Goal: Task Accomplishment & Management: Use online tool/utility

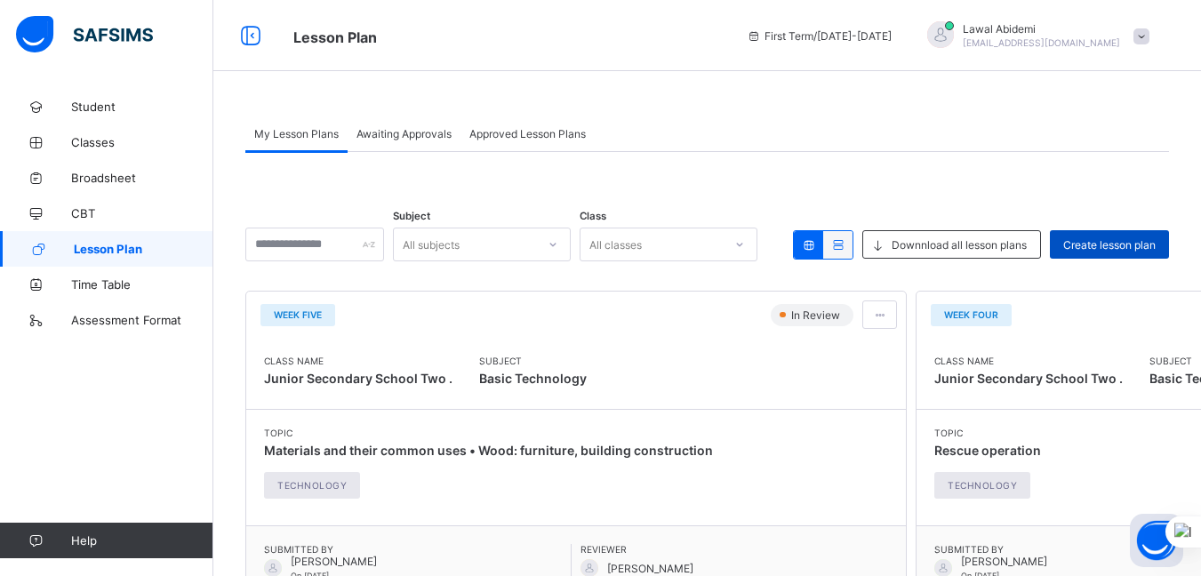
click at [1111, 241] on span "Create lesson plan" at bounding box center [1109, 244] width 92 height 13
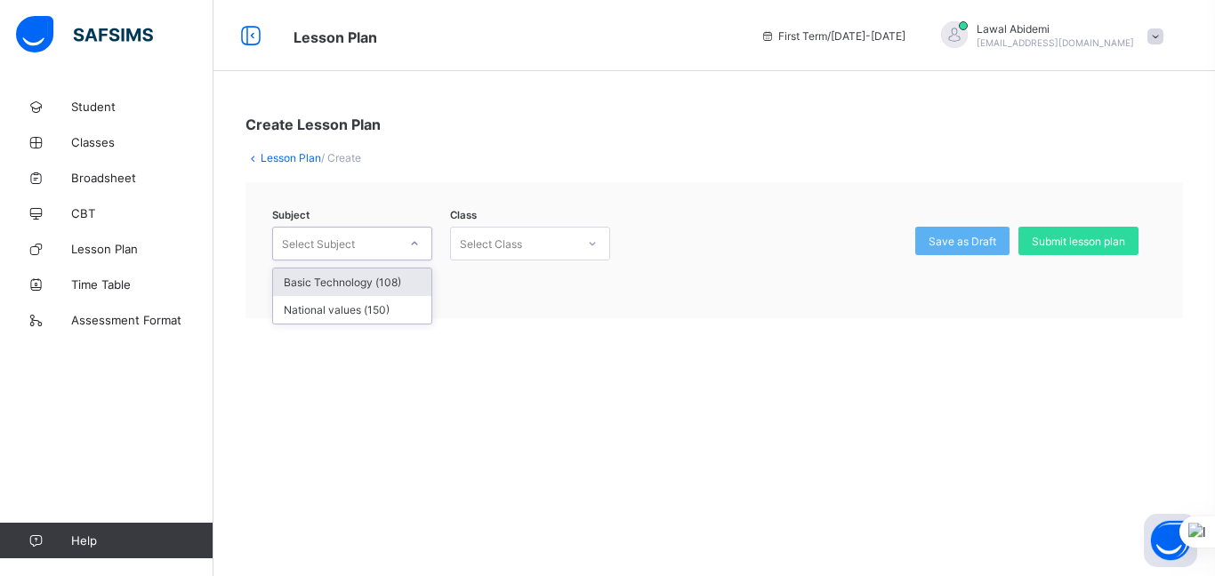
click at [413, 245] on icon at bounding box center [414, 244] width 11 height 18
click at [377, 280] on div "Basic Technology (108)" at bounding box center [352, 283] width 158 height 28
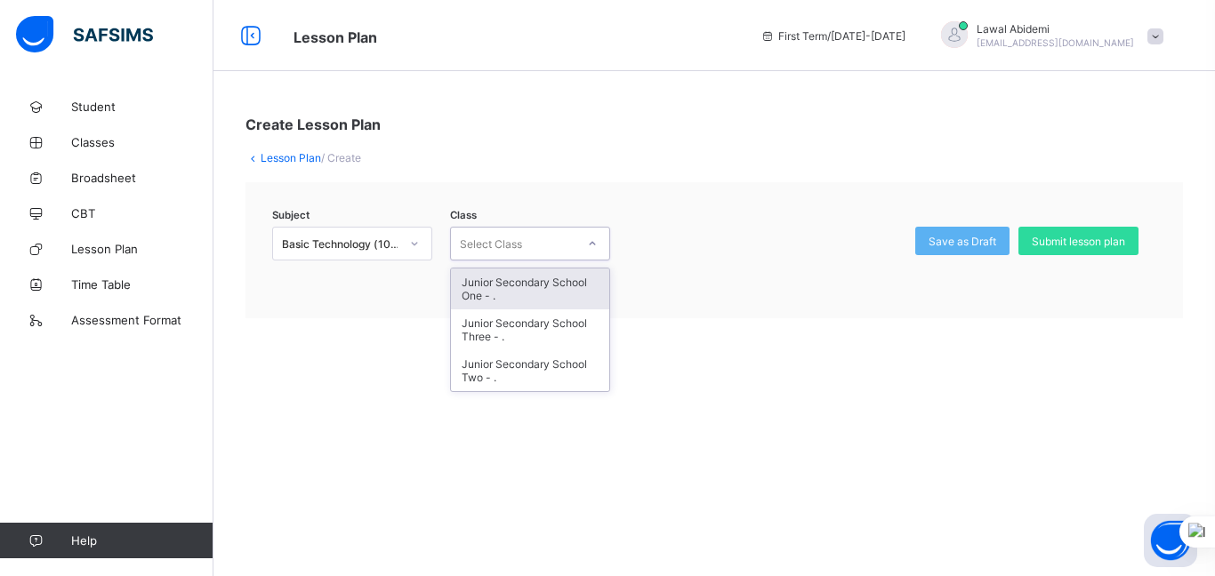
click at [591, 241] on icon at bounding box center [592, 244] width 11 height 18
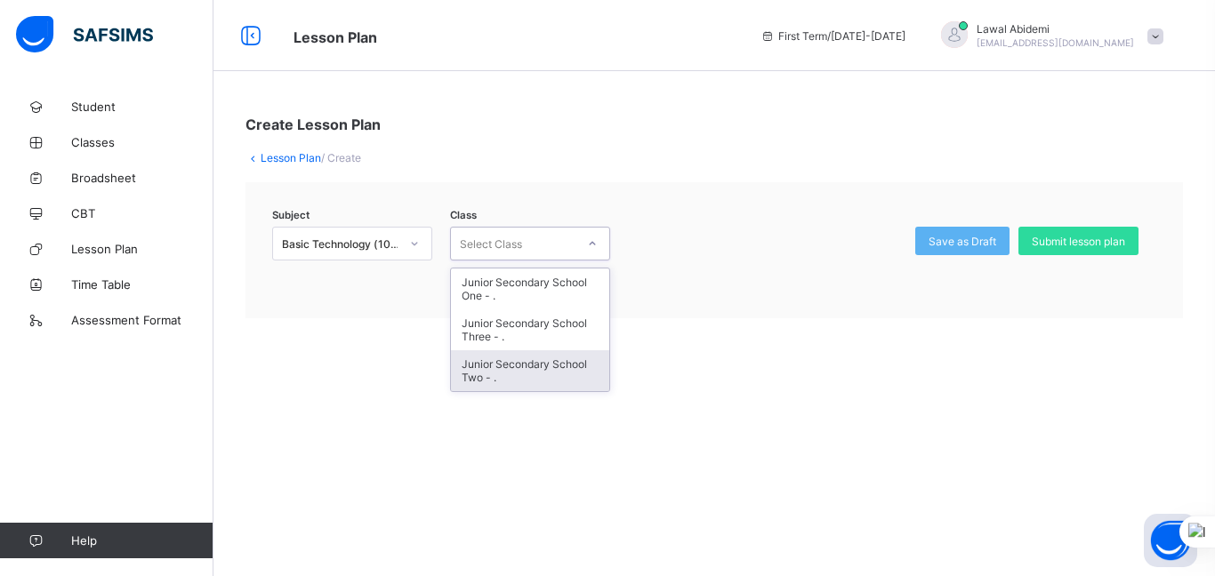
click at [544, 366] on div "Junior Secondary School Two - ." at bounding box center [530, 370] width 158 height 41
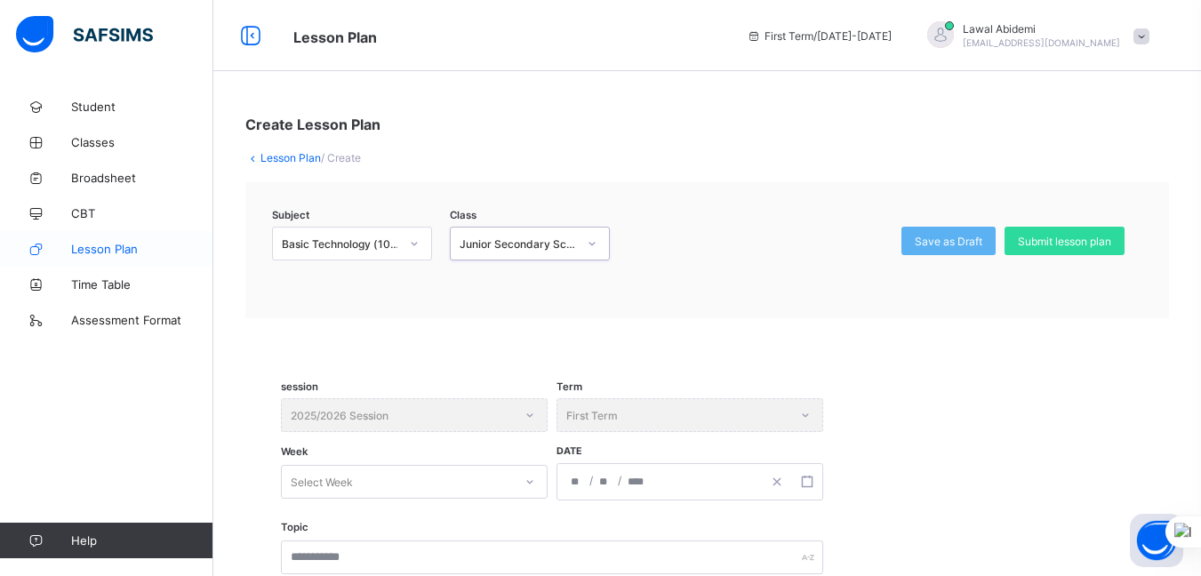
click at [124, 253] on span "Lesson Plan" at bounding box center [142, 249] width 142 height 14
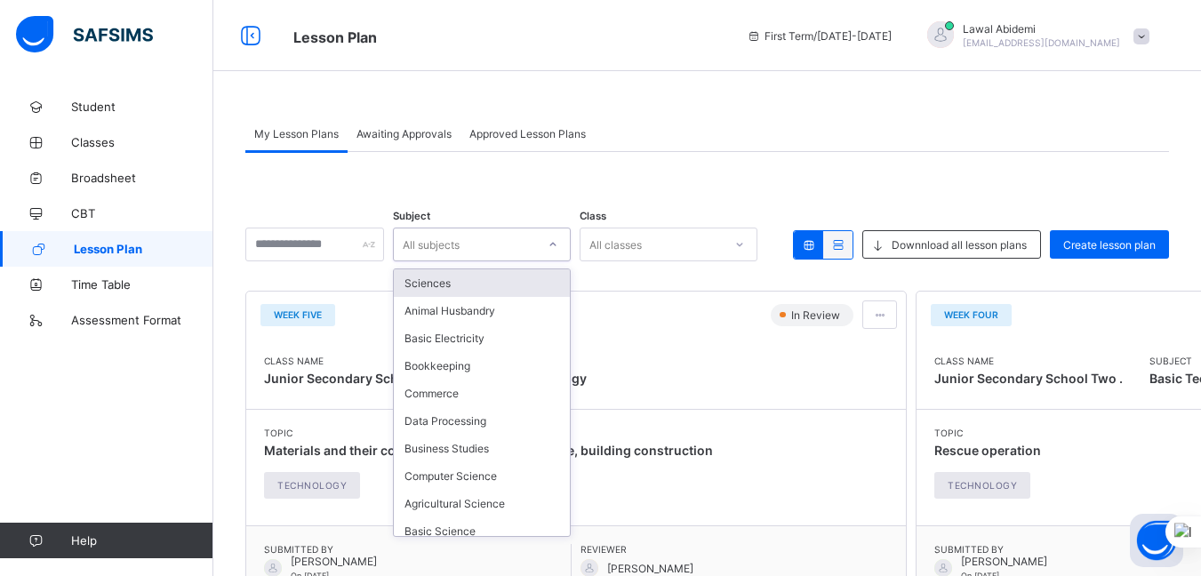
click at [558, 242] on icon at bounding box center [553, 245] width 11 height 18
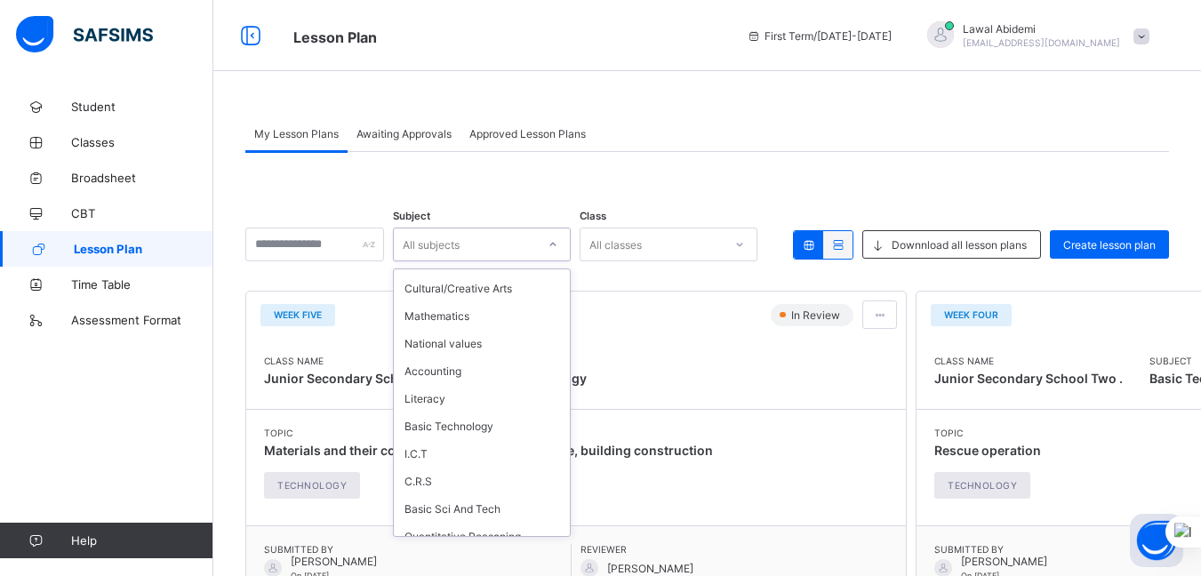
scroll to position [1512, 0]
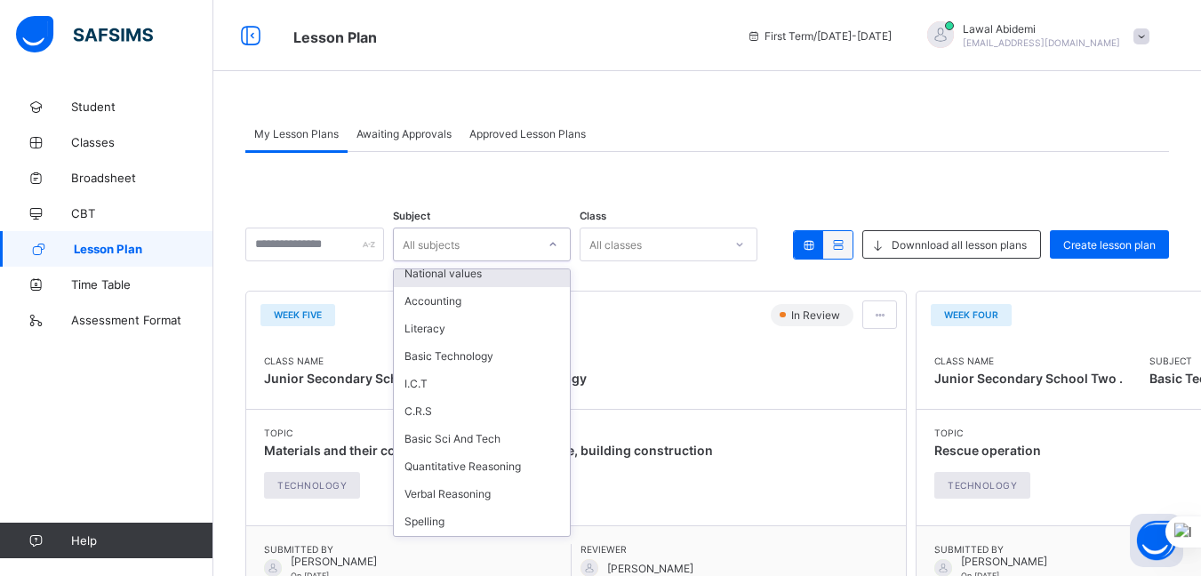
click at [497, 277] on div "National values" at bounding box center [482, 274] width 176 height 28
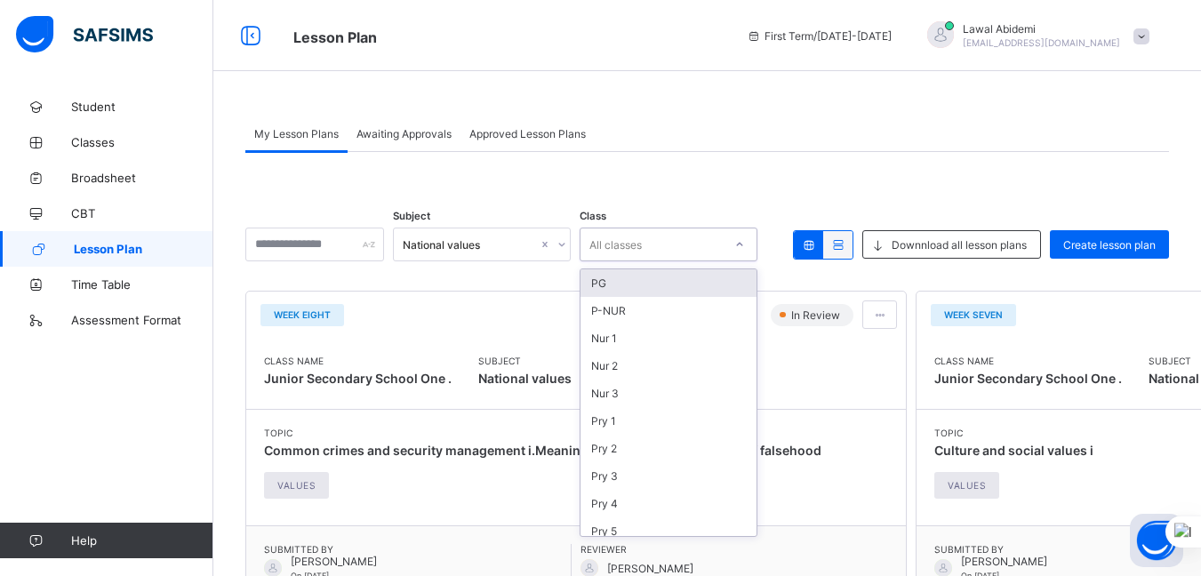
click at [743, 245] on icon at bounding box center [740, 245] width 6 height 4
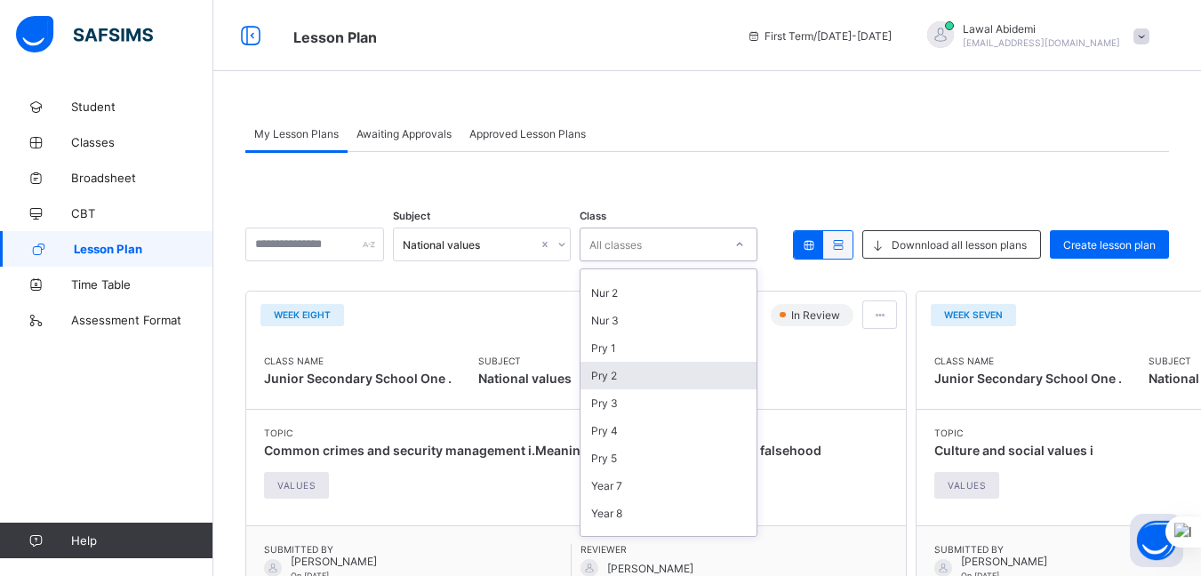
scroll to position [267, 0]
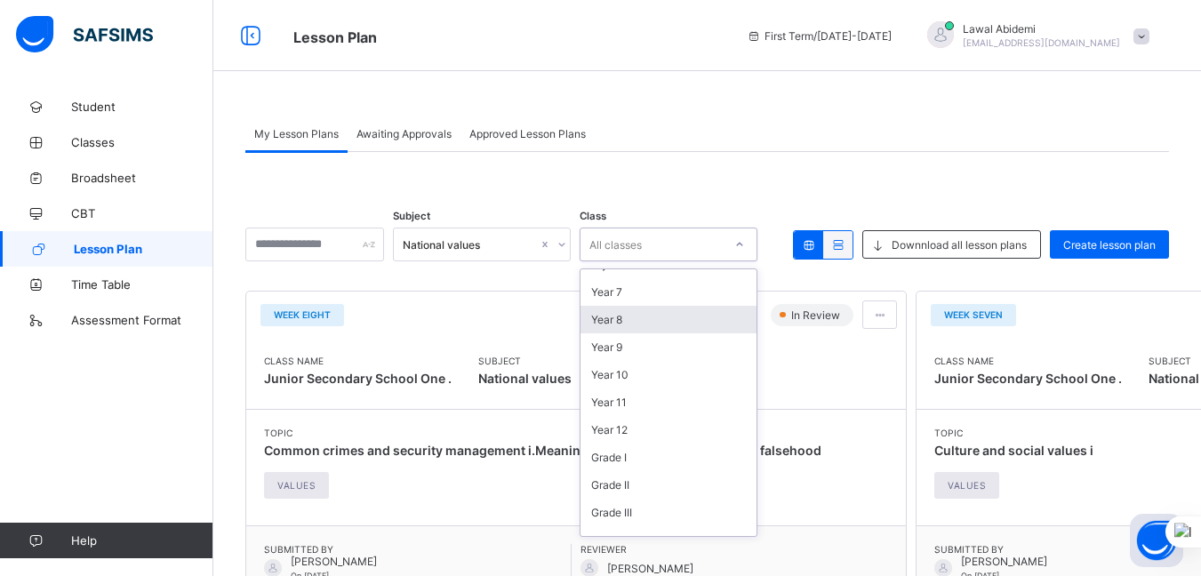
click at [655, 320] on div "Year 8" at bounding box center [669, 320] width 176 height 28
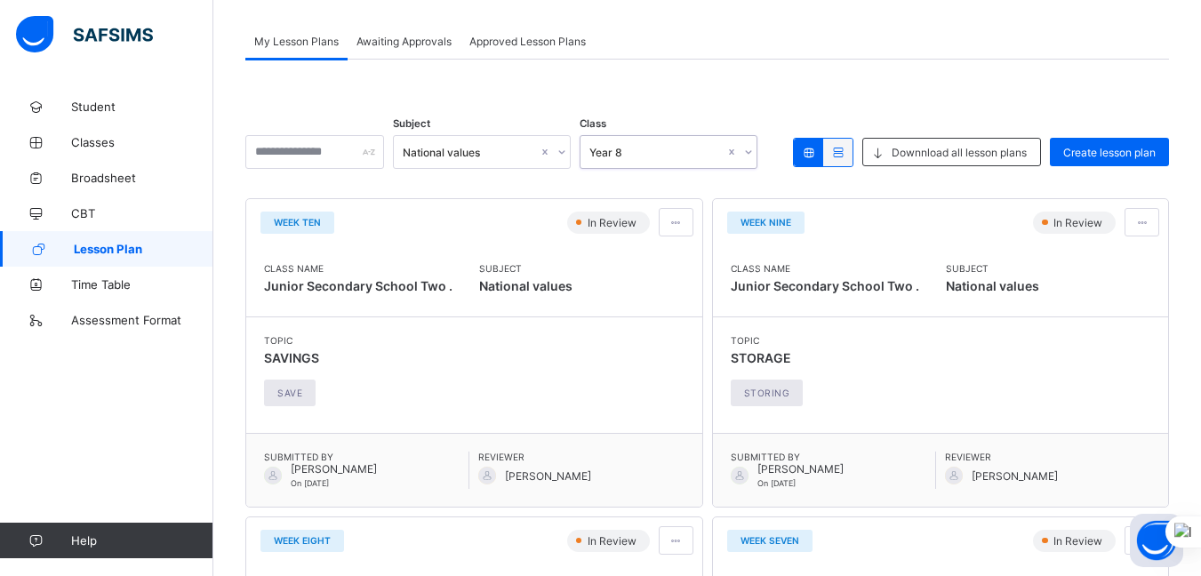
scroll to position [89, 0]
